Goal: Information Seeking & Learning: Check status

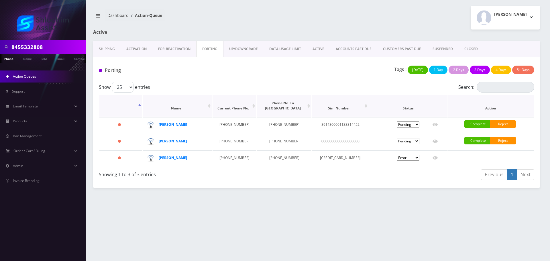
scroll to position [0, 3]
click at [53, 52] on input "8455332808" at bounding box center [47, 47] width 73 height 11
click at [32, 52] on input "text" at bounding box center [47, 47] width 73 height 11
paste input "3477408742"
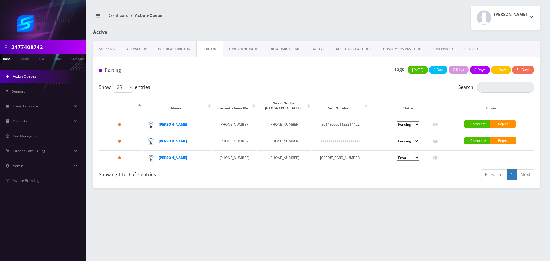
type input "3477408742"
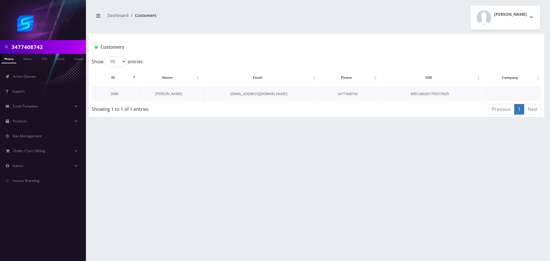
click at [170, 93] on link "Yossi Krinsky" at bounding box center [168, 93] width 27 height 5
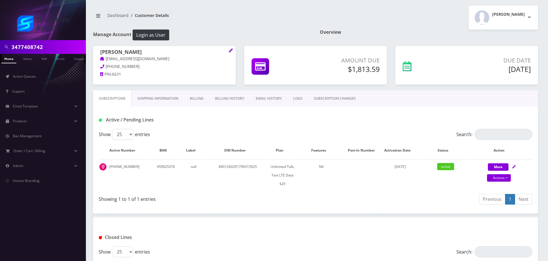
click at [197, 99] on link "Billing" at bounding box center [196, 98] width 25 height 17
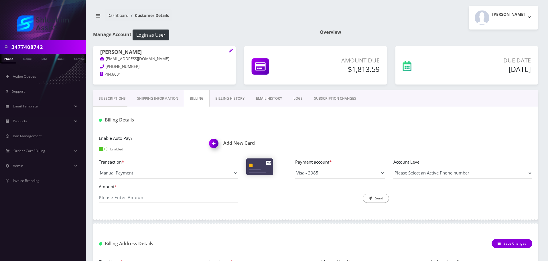
click at [231, 102] on link "Billing History" at bounding box center [230, 98] width 41 height 17
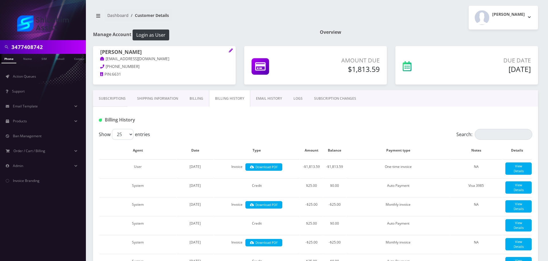
click at [112, 101] on link "Subscriptions" at bounding box center [112, 98] width 38 height 17
